Goal: Answer question/provide support

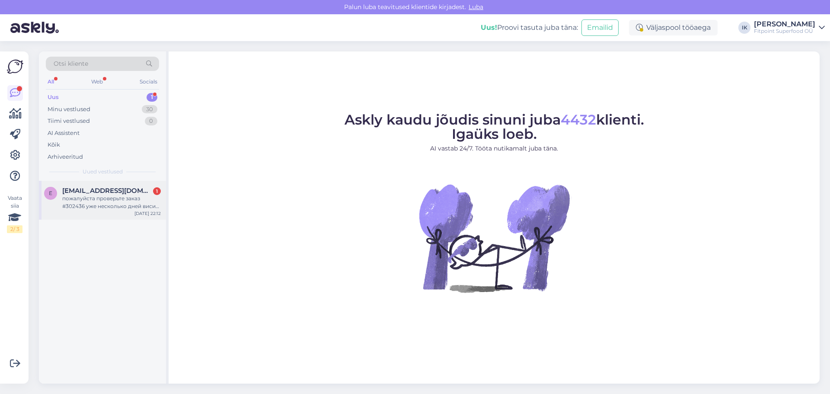
click at [104, 206] on div "пожалуйста проверьте заказ #302436 уже несколько дней висит в статусе "обрабаты…" at bounding box center [111, 202] width 99 height 16
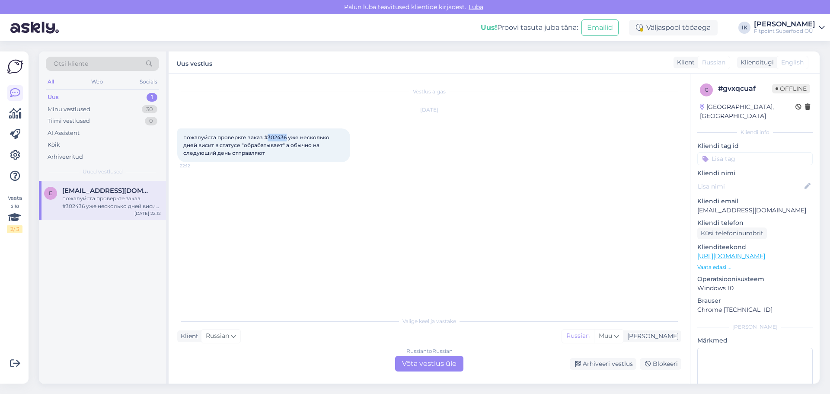
drag, startPoint x: 285, startPoint y: 139, endPoint x: 268, endPoint y: 138, distance: 17.3
click at [268, 138] on span "пожалуйста проверьте заказ #302436 уже несколько дней висит в статусе "обрабаты…" at bounding box center [256, 145] width 147 height 22
copy span "302436"
click at [89, 107] on div "Minu vestlused" at bounding box center [69, 109] width 43 height 9
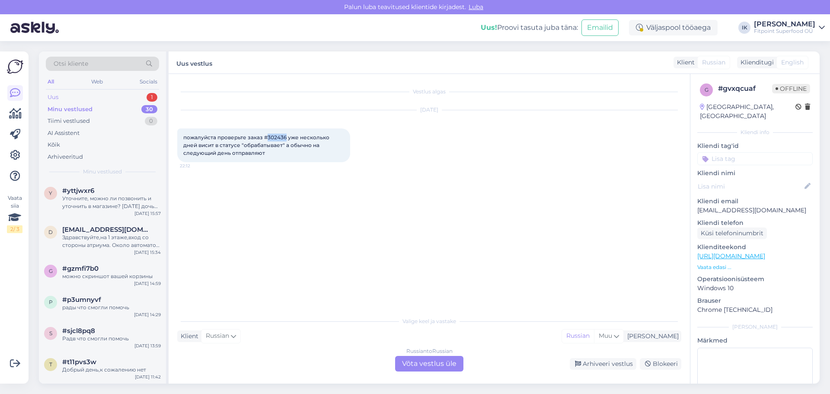
click at [91, 100] on div "Uus 1" at bounding box center [102, 97] width 113 height 12
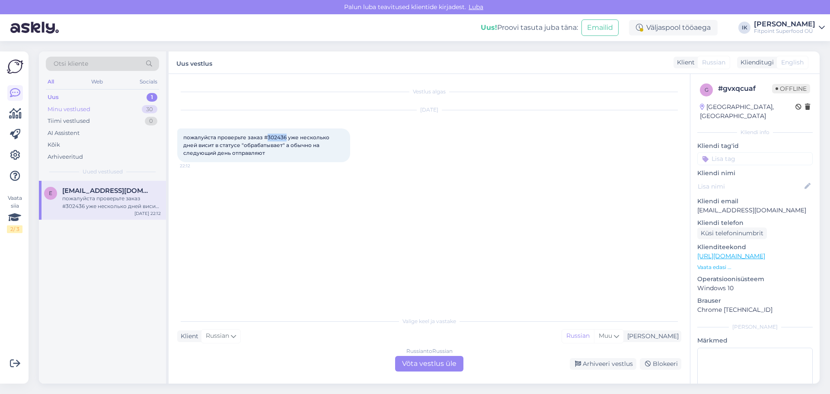
click at [93, 112] on div "Minu vestlused 30" at bounding box center [102, 109] width 113 height 12
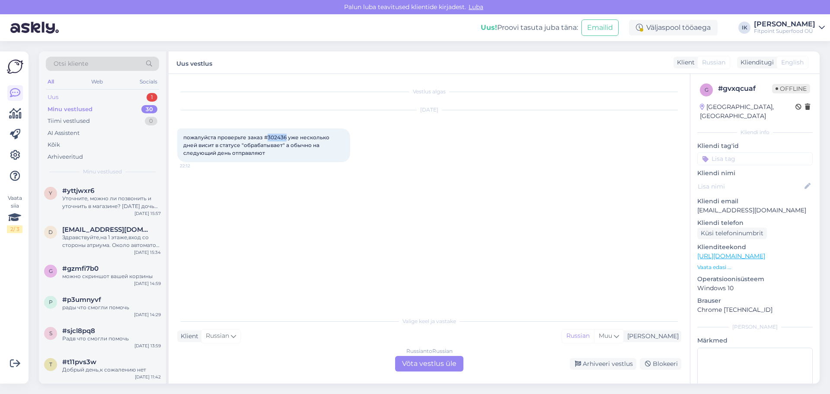
click at [95, 98] on div "Uus 1" at bounding box center [102, 97] width 113 height 12
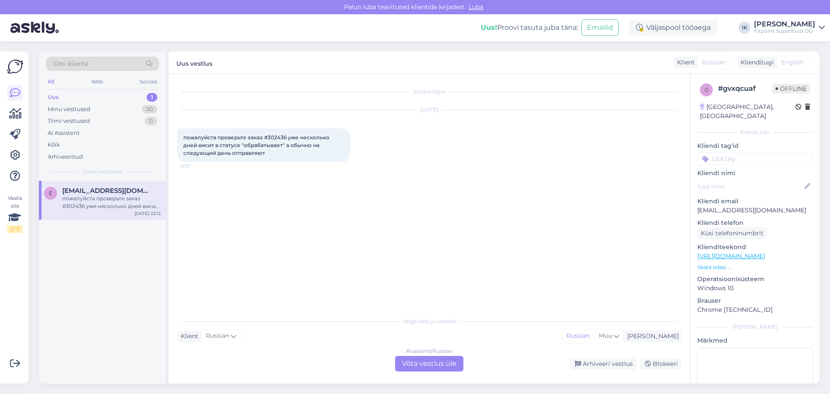
click at [432, 363] on div "Russian to Russian Võta vestlus üle" at bounding box center [429, 364] width 68 height 16
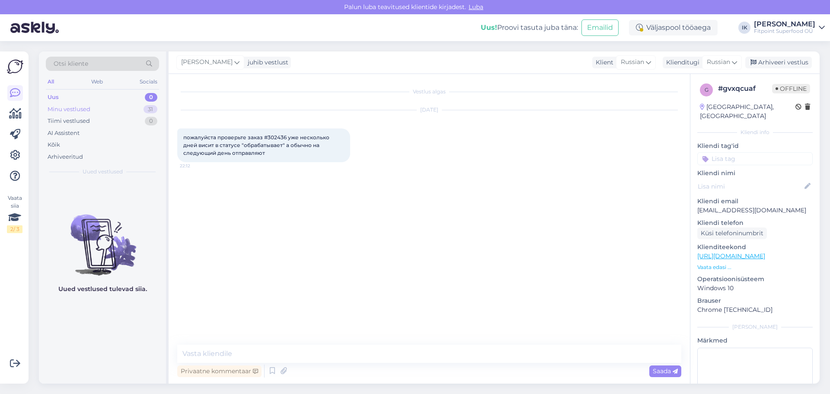
click at [110, 105] on div "Minu vestlused 31" at bounding box center [102, 109] width 113 height 12
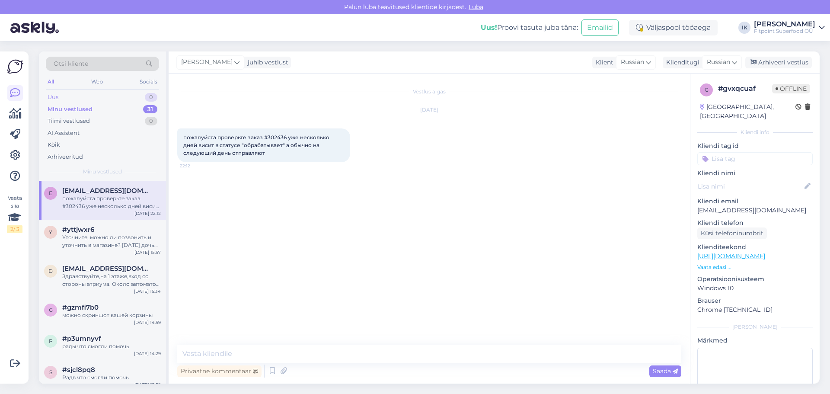
click at [108, 99] on div "Uus 0" at bounding box center [102, 97] width 113 height 12
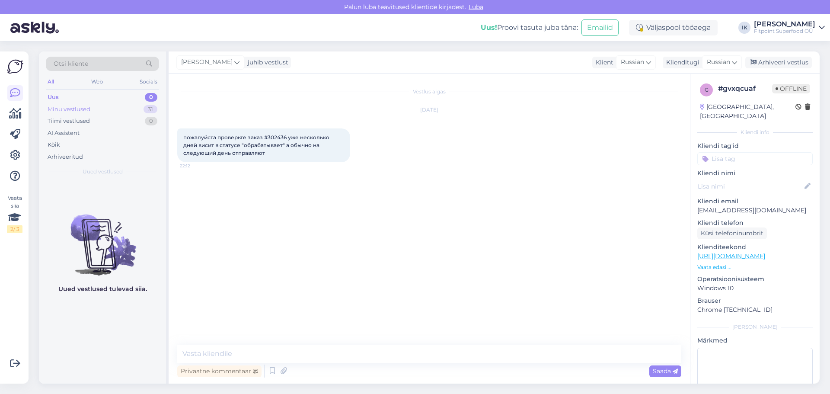
click at [110, 112] on div "Minu vestlused 31" at bounding box center [102, 109] width 113 height 12
